Goal: Task Accomplishment & Management: Manage account settings

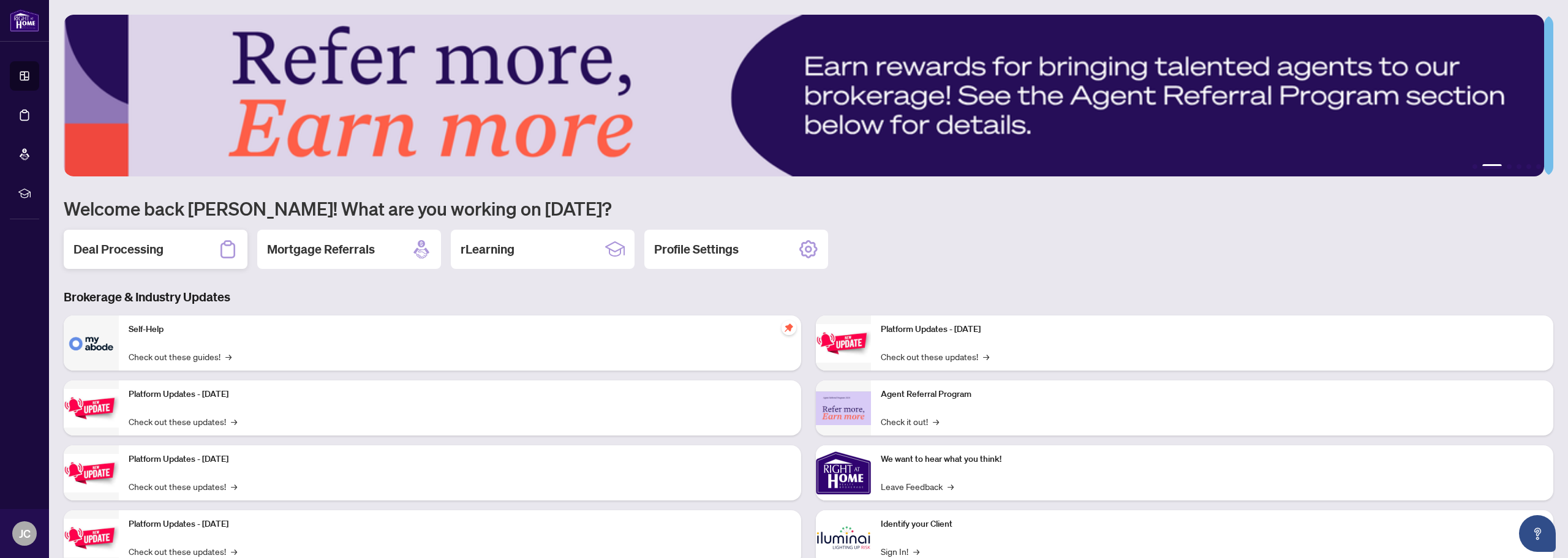
click at [147, 249] on h2 "Deal Processing" at bounding box center [118, 249] width 90 height 17
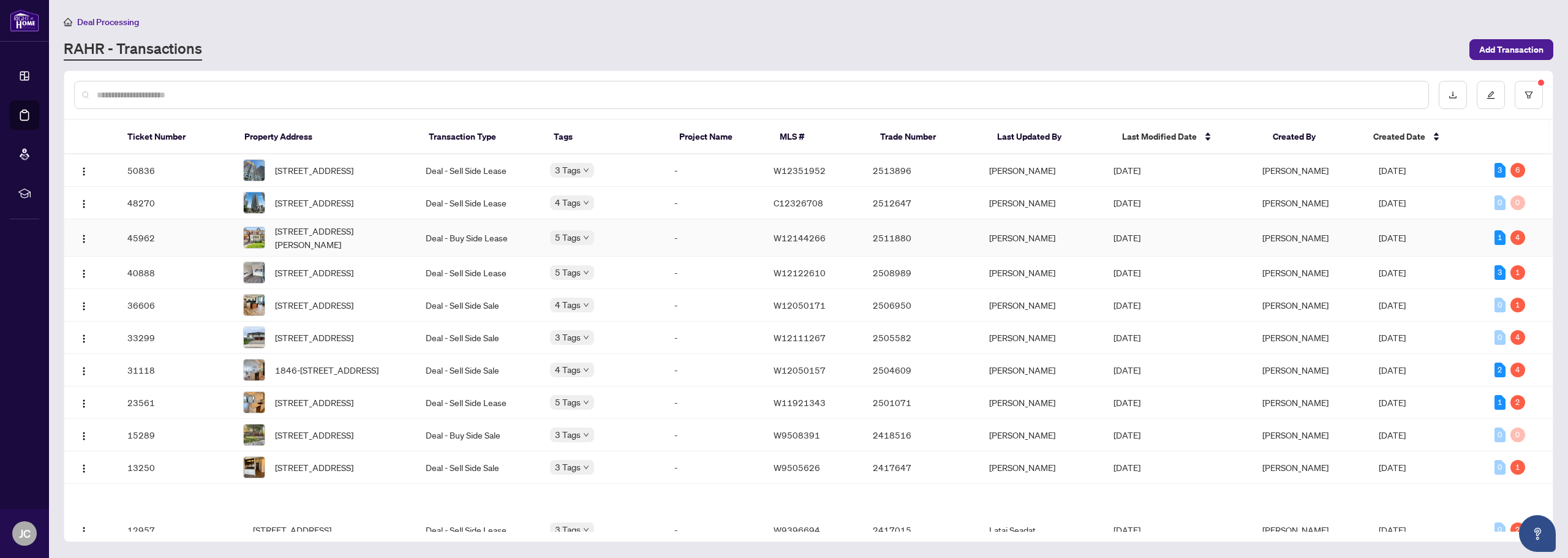
click at [336, 244] on span "[STREET_ADDRESS][PERSON_NAME]" at bounding box center [340, 238] width 131 height 27
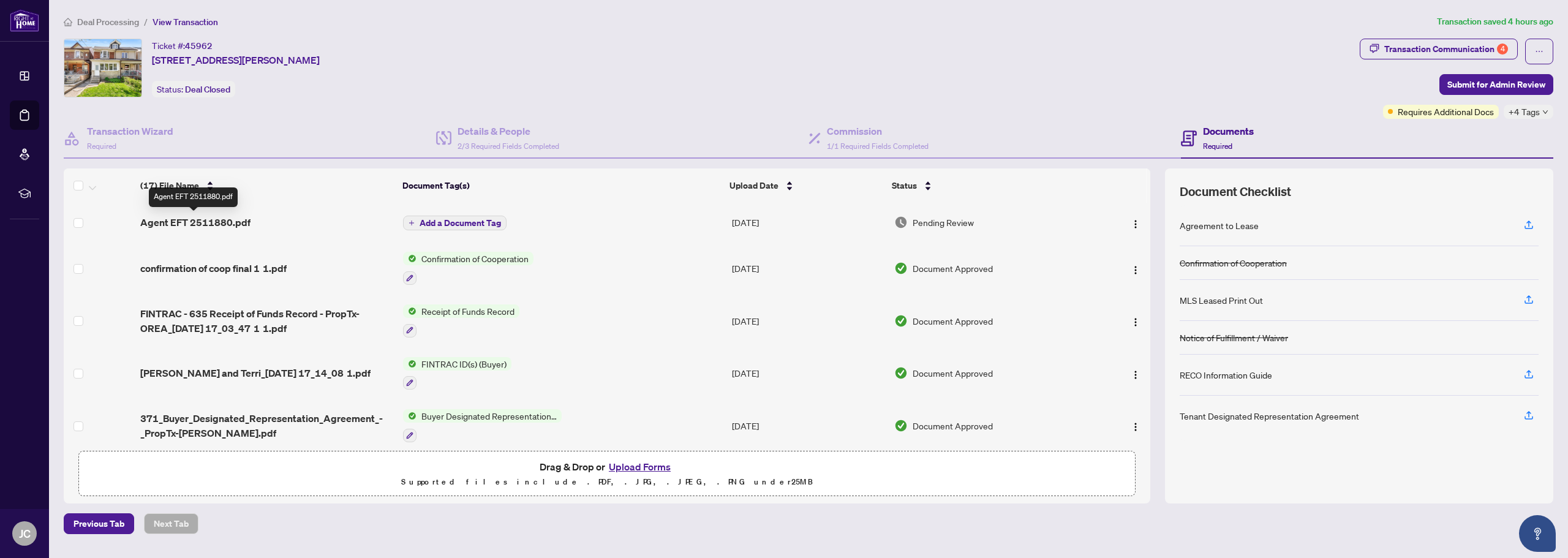
click at [219, 221] on span "Agent EFT 2511880.pdf" at bounding box center [196, 222] width 110 height 14
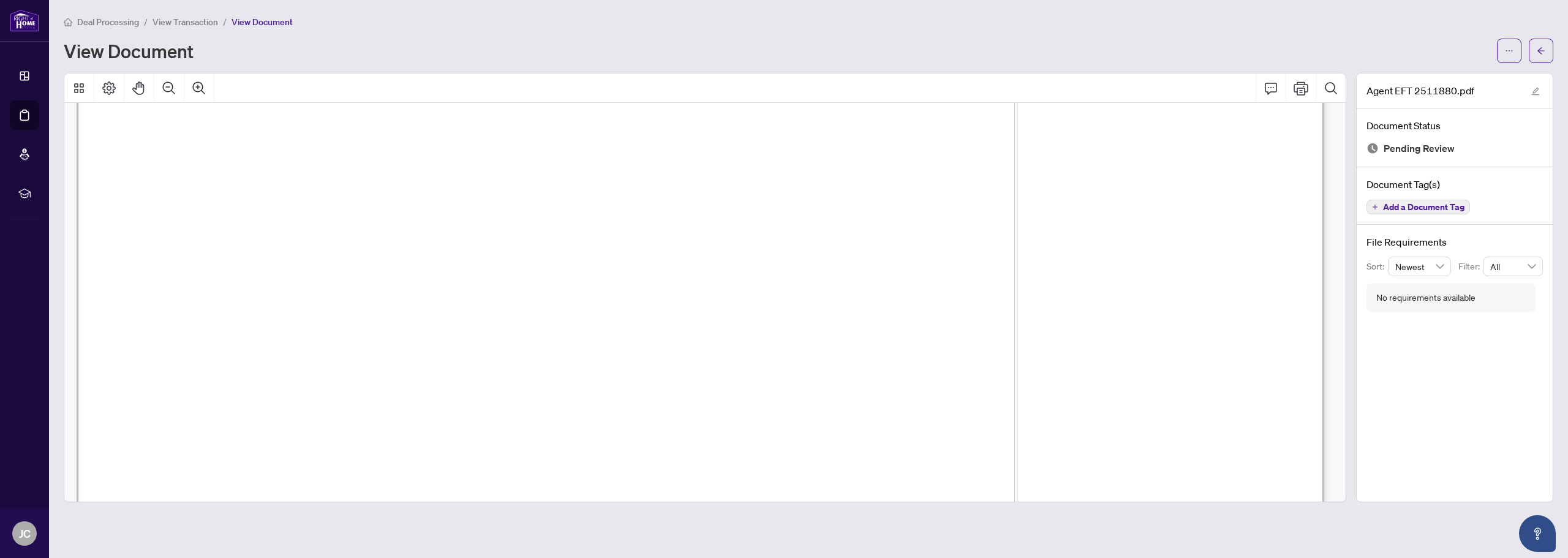
scroll to position [122, 0]
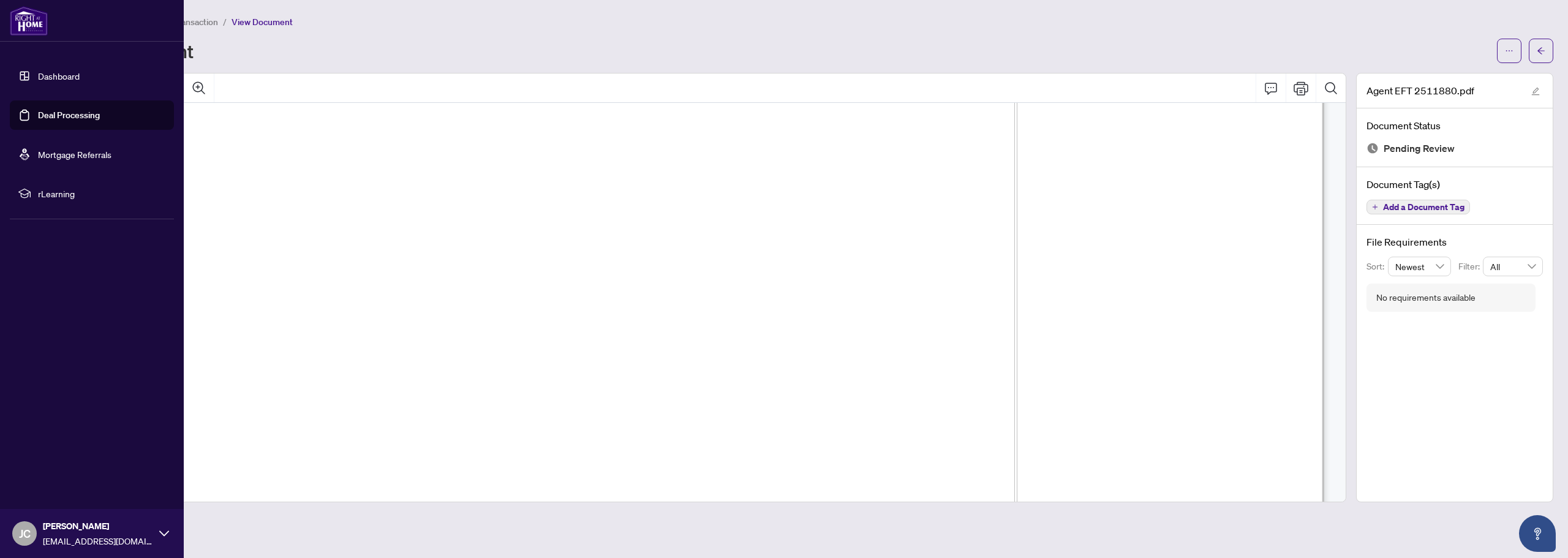
click at [42, 79] on link "Dashboard" at bounding box center [59, 76] width 42 height 11
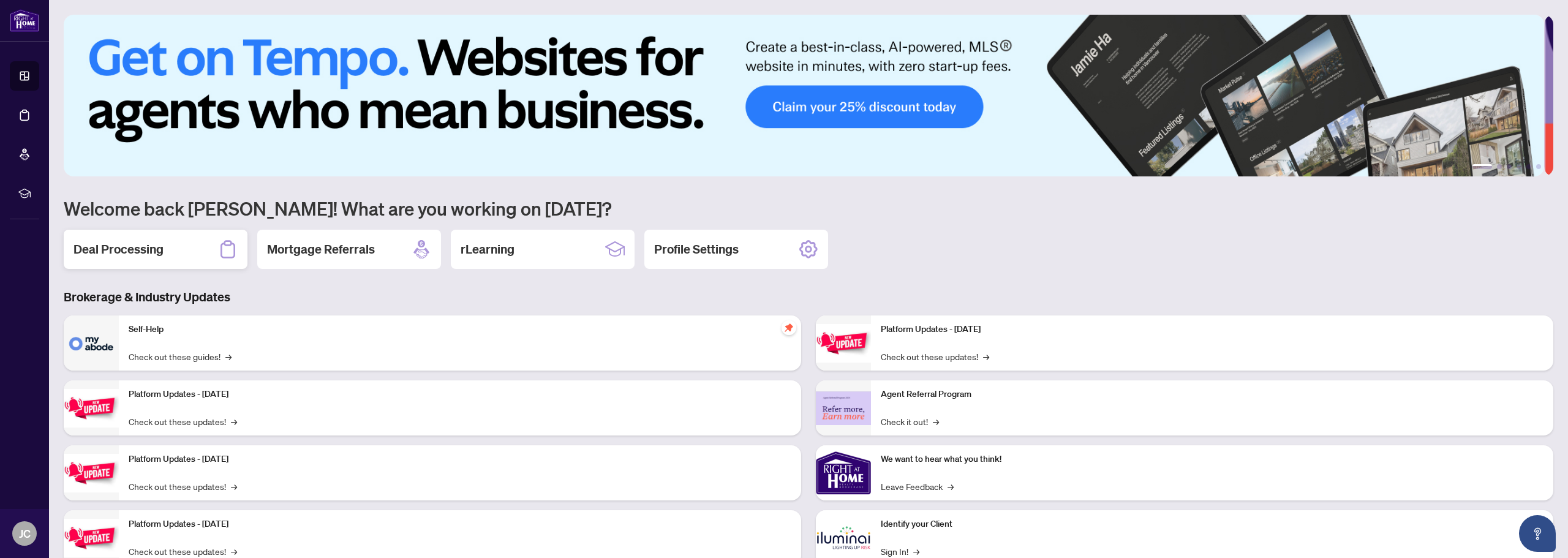
click at [156, 251] on h2 "Deal Processing" at bounding box center [118, 249] width 90 height 17
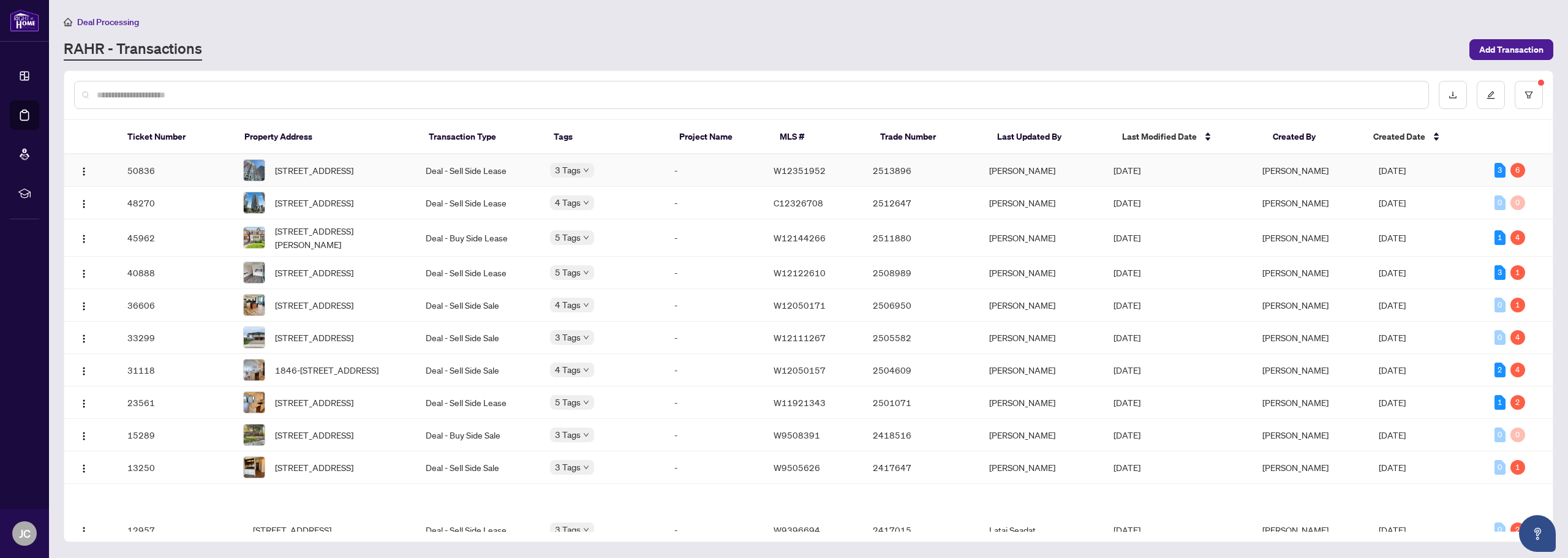
click at [1127, 174] on span "[DATE]" at bounding box center [1127, 170] width 27 height 11
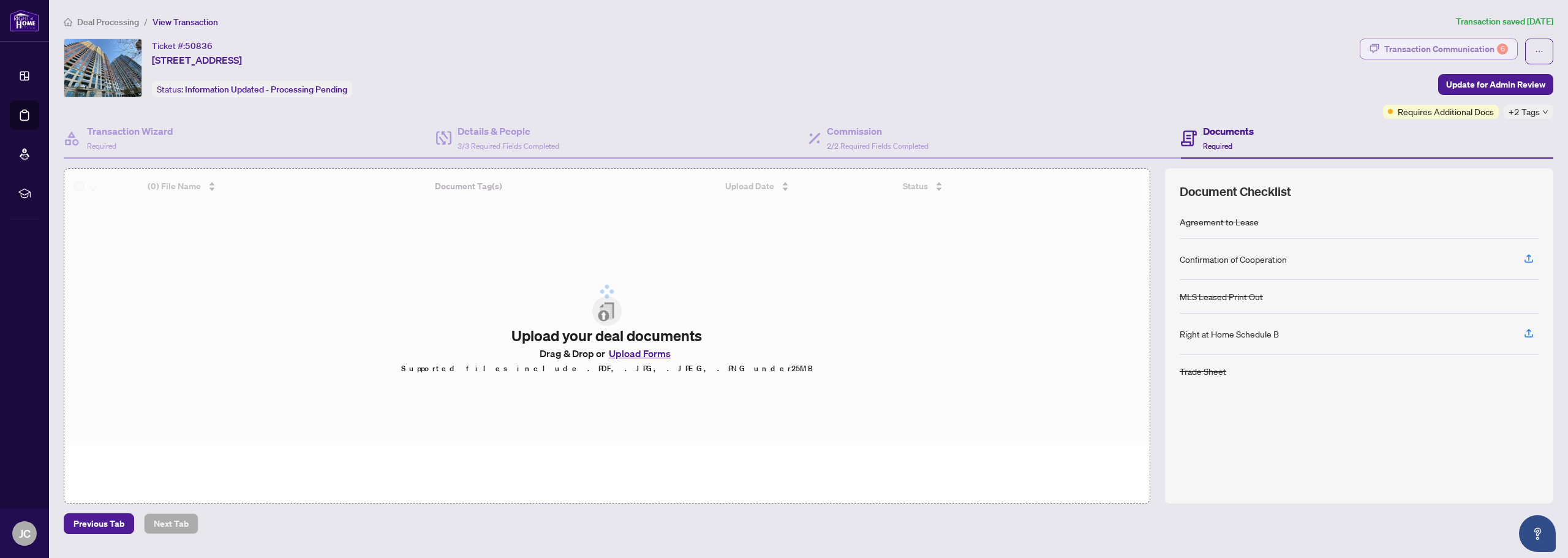
click at [1487, 46] on div "Transaction Communication 6" at bounding box center [1446, 49] width 124 height 20
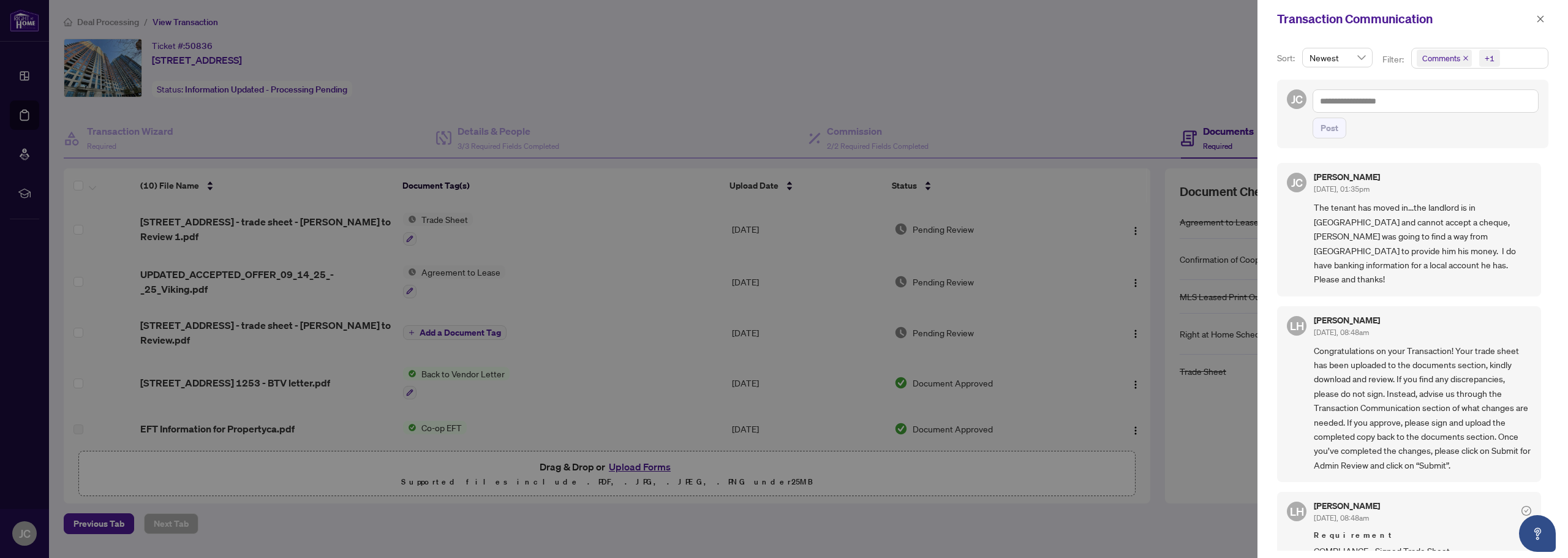
click at [594, 67] on div at bounding box center [784, 279] width 1568 height 558
